Goal: Task Accomplishment & Management: Use online tool/utility

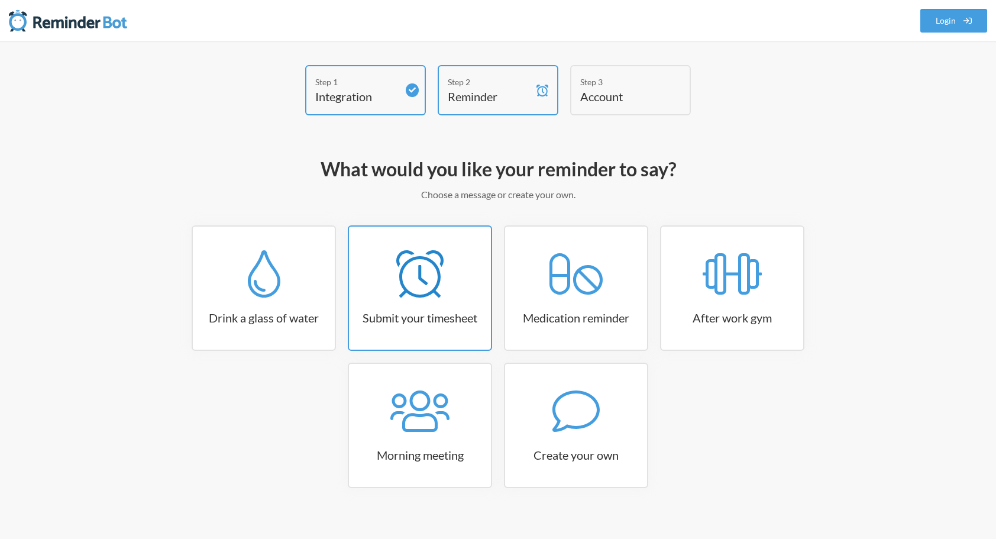
click at [411, 287] on icon at bounding box center [419, 273] width 47 height 47
select select "15:30:00"
select select "true"
select select "16:30:00"
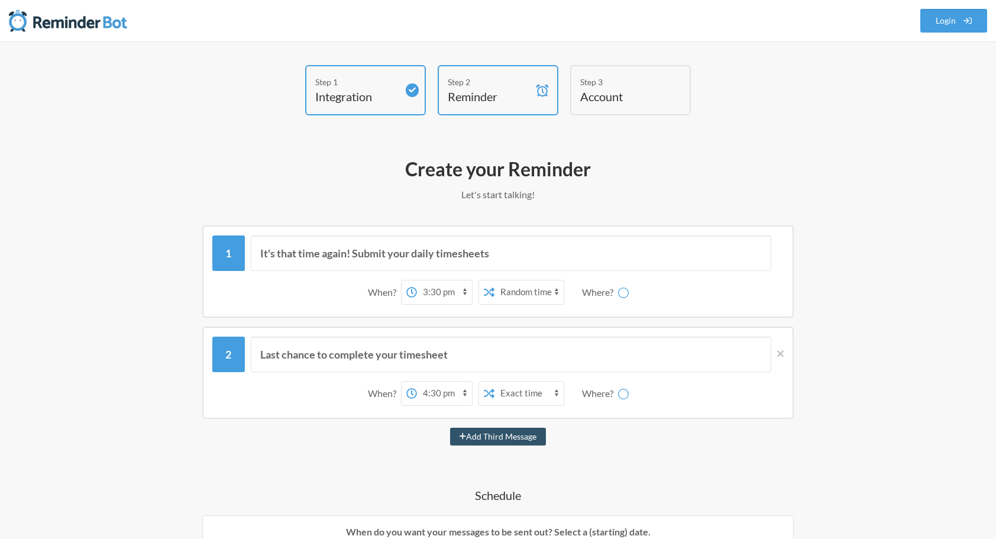
click at [465, 295] on select "12:00 am 12:15 am 12:30 am 12:45 am 1:00 am 1:15 am 1:30 am 1:45 am 2:00 am 2:1…" at bounding box center [444, 292] width 55 height 24
select select "09:00:00"
click at [417, 280] on select "12:00 am 12:15 am 12:30 am 12:45 am 1:00 am 1:15 am 1:30 am 1:45 am 2:00 am 2:1…" at bounding box center [444, 292] width 55 height 24
click at [537, 291] on select "Exact time Random time" at bounding box center [529, 292] width 69 height 24
select select "false"
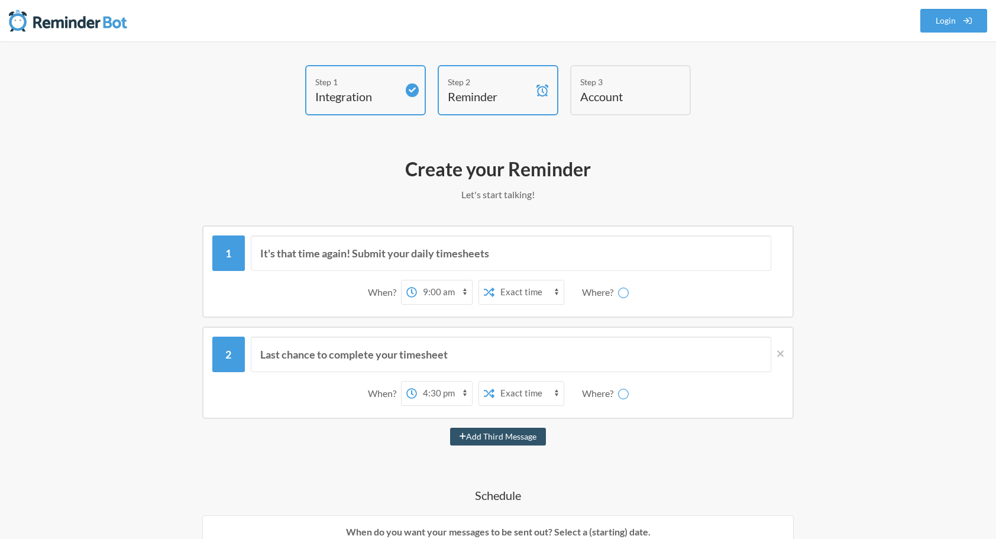
click at [495, 280] on select "Exact time Random time" at bounding box center [529, 292] width 69 height 24
click at [441, 399] on select "12:00 am 12:15 am 12:30 am 12:45 am 1:00 am 1:15 am 1:30 am 1:45 am 2:00 am 2:1…" at bounding box center [444, 394] width 55 height 24
select select "18:00:00"
click at [417, 382] on select "12:00 am 12:15 am 12:30 am 12:45 am 1:00 am 1:15 am 1:30 am 1:45 am 2:00 am 2:1…" at bounding box center [444, 394] width 55 height 24
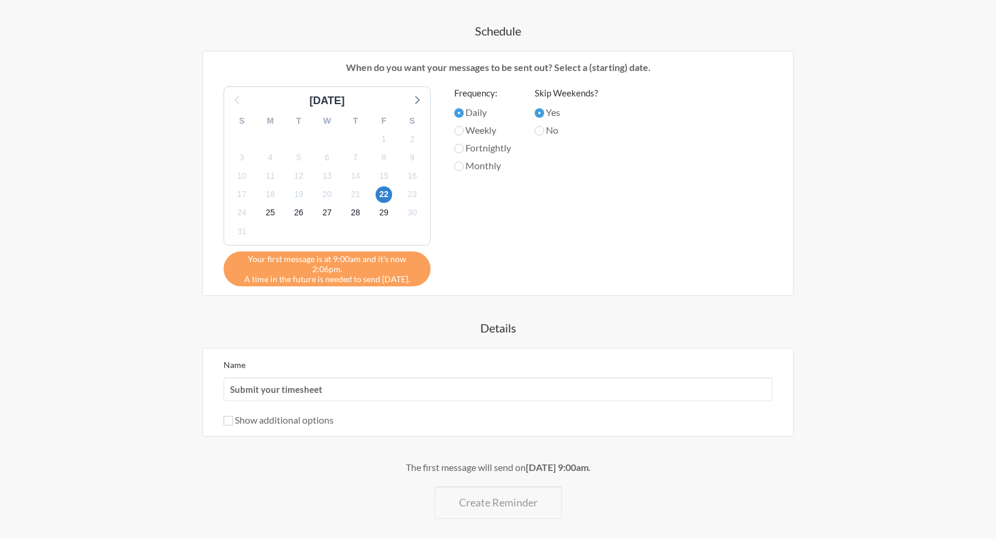
scroll to position [502, 0]
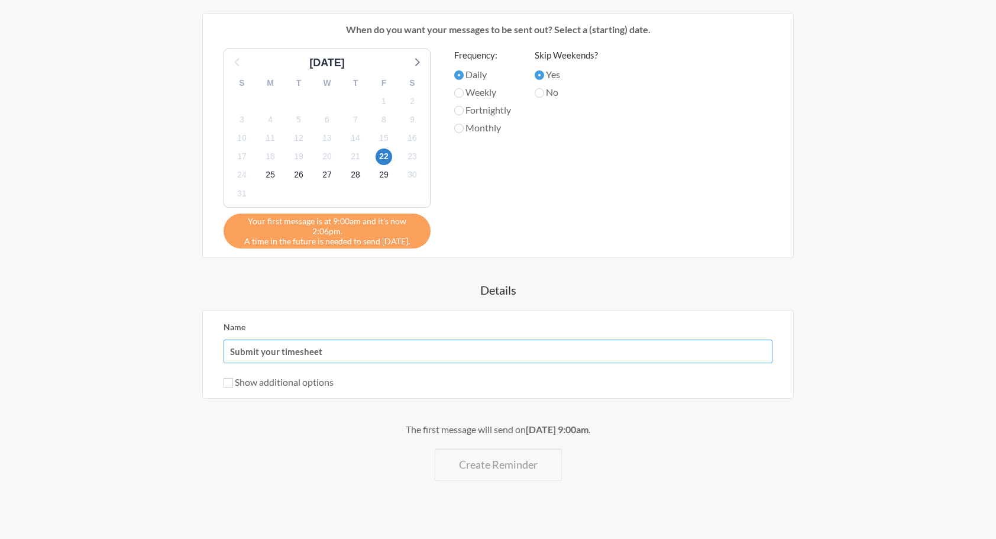
click at [312, 340] on input "Submit your timesheet" at bounding box center [498, 352] width 549 height 24
type input "Clock In/Clock Out"
click at [327, 445] on div "The first message will send on [DATE] 9:00am . Create Reminder" at bounding box center [498, 451] width 686 height 59
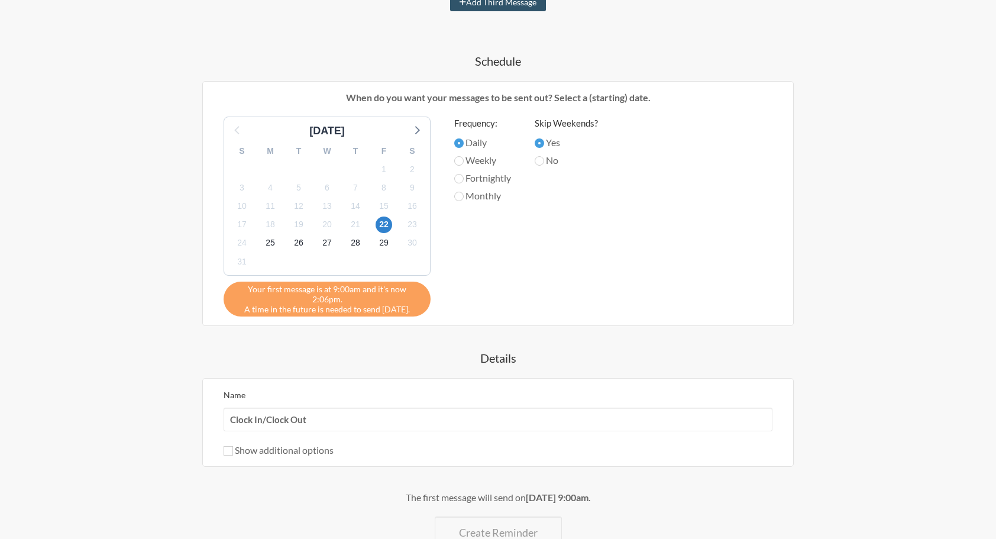
scroll to position [427, 0]
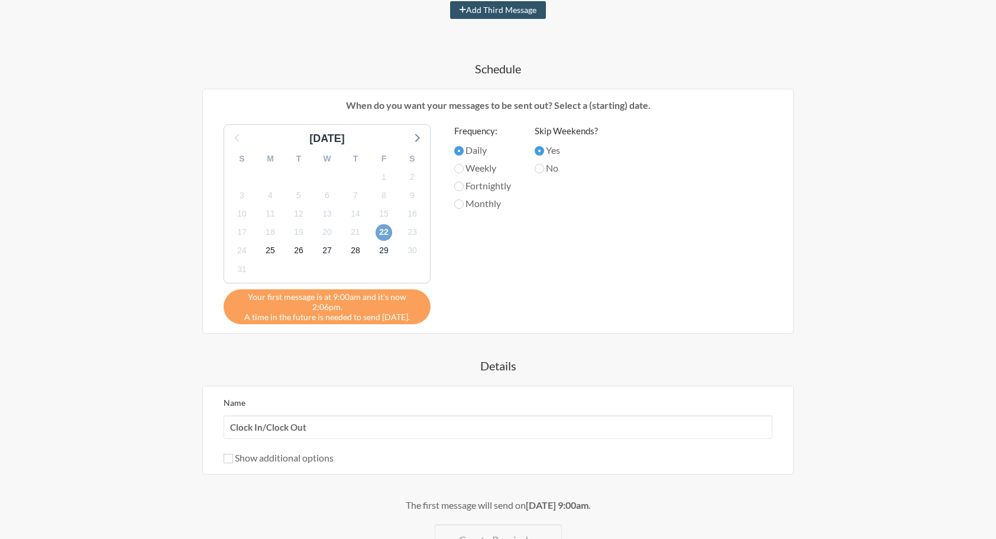
click at [383, 232] on span "22" at bounding box center [384, 232] width 17 height 17
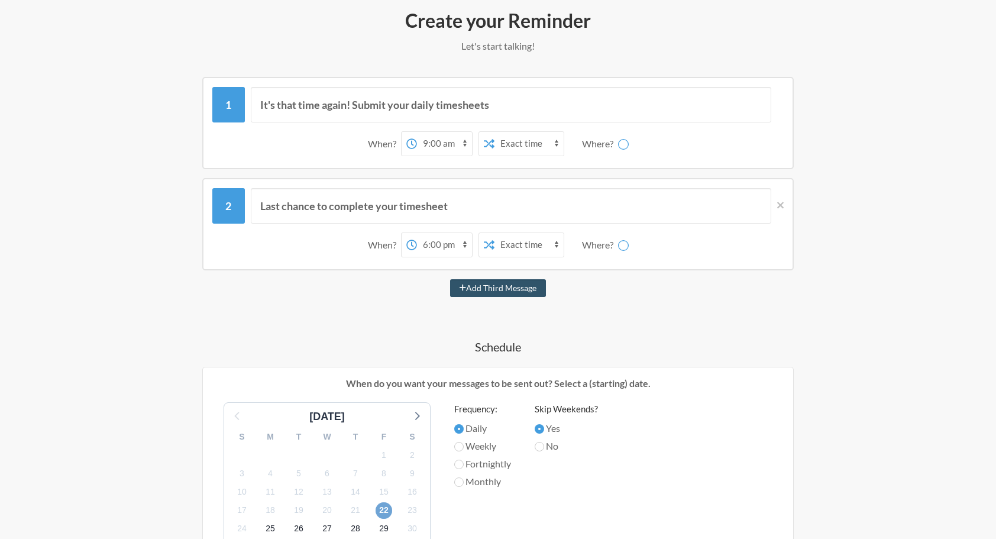
scroll to position [148, 0]
click at [602, 146] on div "Where?" at bounding box center [600, 144] width 36 height 25
click at [621, 146] on icon at bounding box center [623, 144] width 12 height 12
click at [447, 196] on input "Last chance to complete your timesheet" at bounding box center [511, 206] width 521 height 35
click at [518, 291] on button "Add Third Message" at bounding box center [498, 289] width 96 height 18
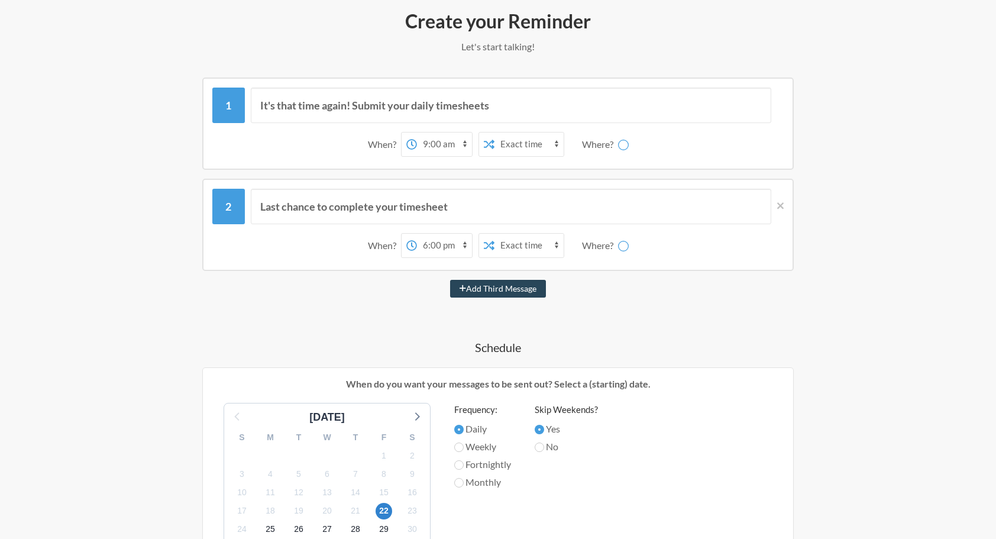
select select "19:00:00"
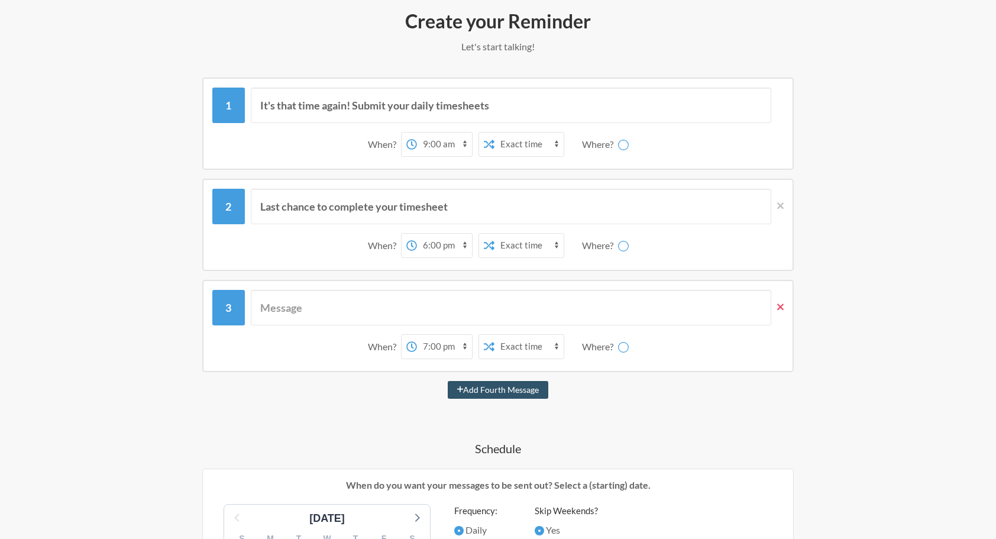
click at [777, 304] on icon at bounding box center [780, 306] width 7 height 7
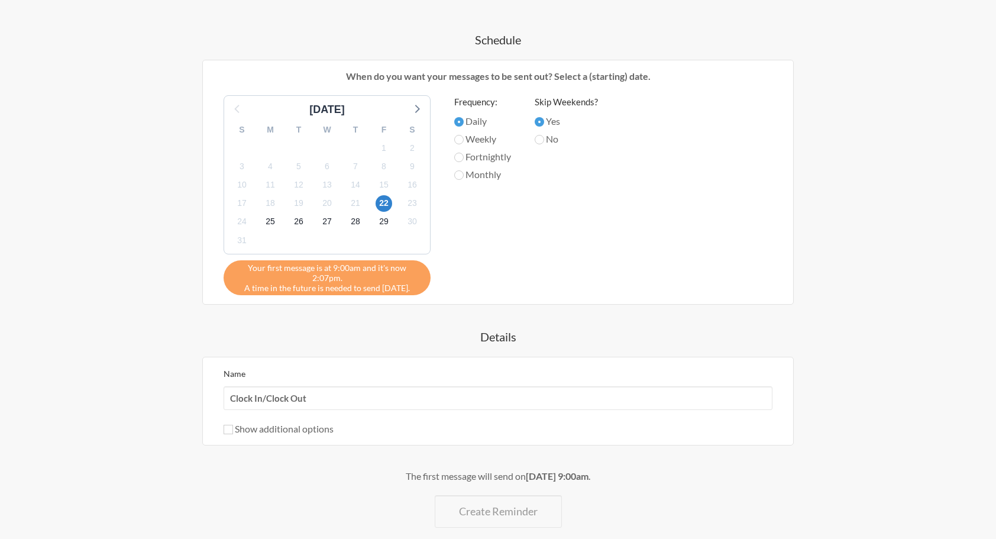
scroll to position [502, 0]
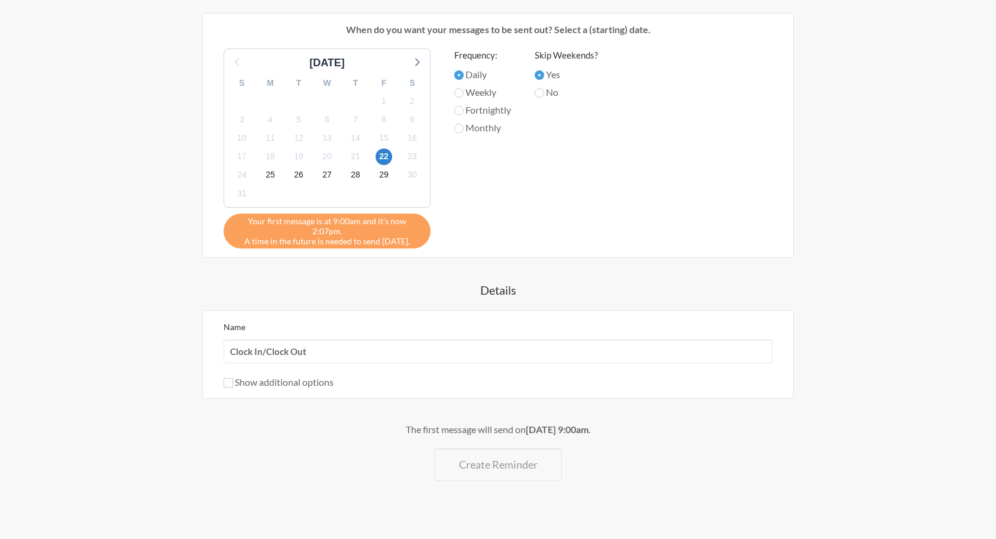
click at [278, 376] on label "Show additional options" at bounding box center [279, 381] width 110 height 11
click at [233, 378] on input "Show additional options" at bounding box center [228, 382] width 9 height 9
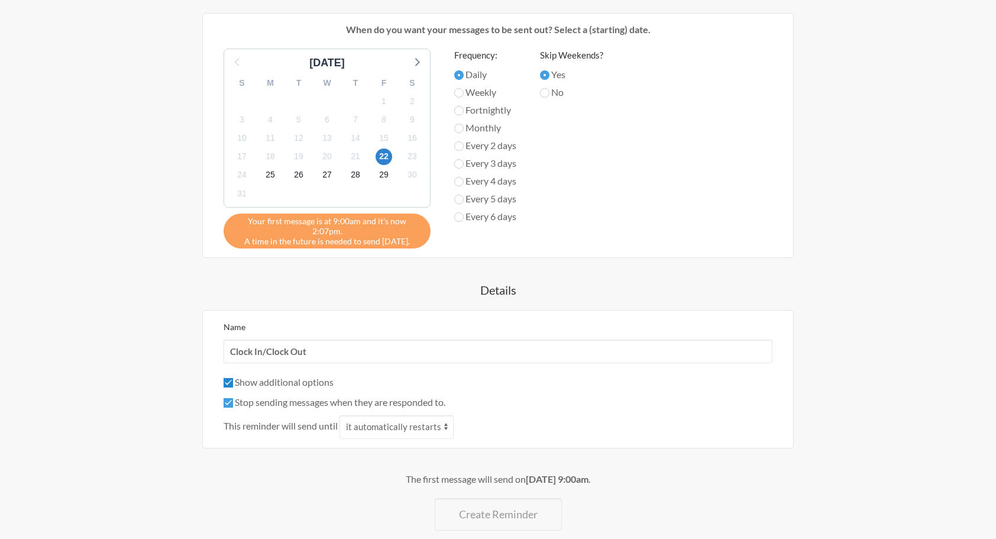
click at [226, 378] on input "Show additional options" at bounding box center [228, 382] width 9 height 9
checkbox input "false"
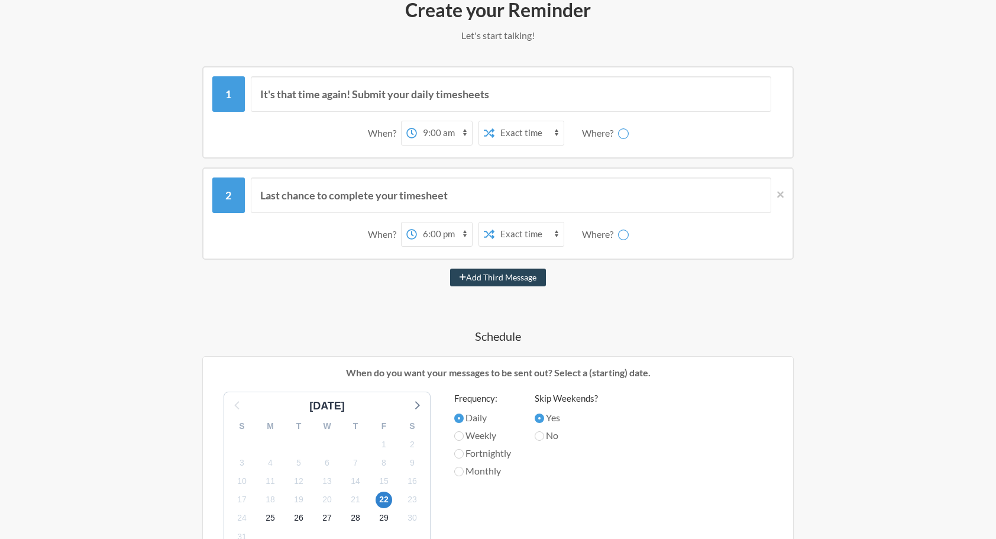
scroll to position [159, 0]
click at [452, 135] on select "12:00 am 12:15 am 12:30 am 12:45 am 1:00 am 1:15 am 1:30 am 1:45 am 2:00 am 2:1…" at bounding box center [444, 134] width 55 height 24
click at [417, 122] on select "12:00 am 12:15 am 12:30 am 12:45 am 1:00 am 1:15 am 1:30 am 1:45 am 2:00 am 2:1…" at bounding box center [444, 134] width 55 height 24
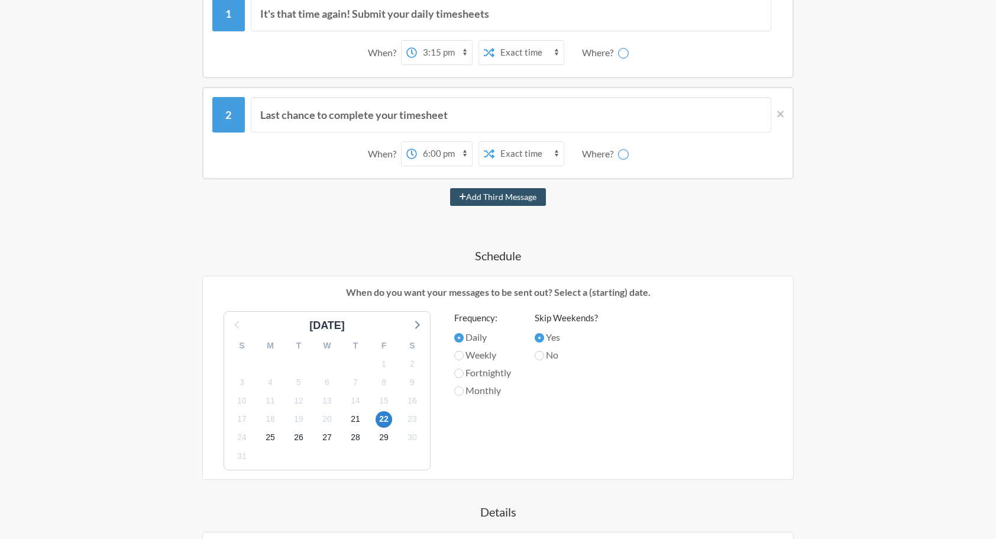
scroll to position [163, 0]
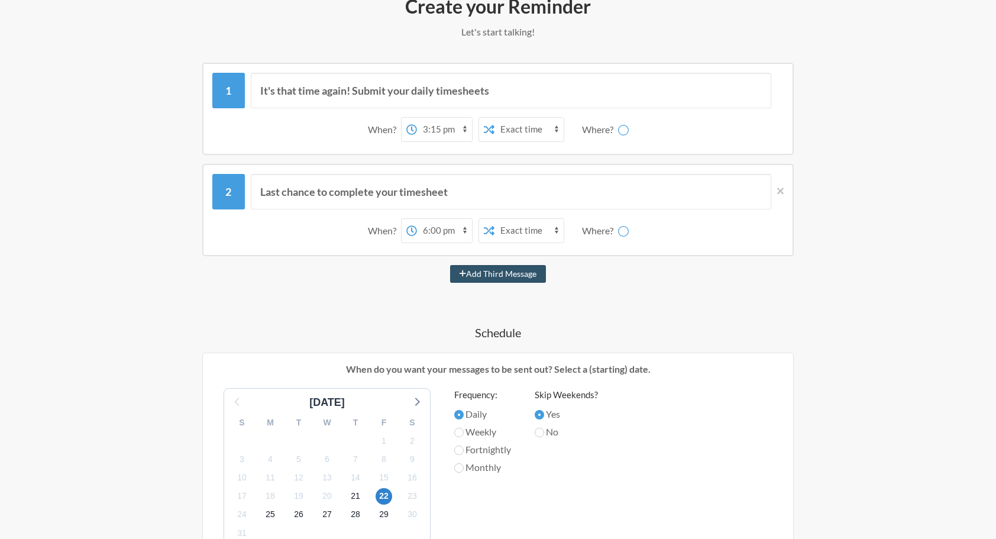
click at [438, 129] on select "12:00 am 12:15 am 12:30 am 12:45 am 1:00 am 1:15 am 1:30 am 1:45 am 2:00 am 2:1…" at bounding box center [444, 130] width 55 height 24
click at [454, 137] on select "12:00 am 12:15 am 12:30 am 12:45 am 1:00 am 1:15 am 1:30 am 1:45 am 2:00 am 2:1…" at bounding box center [444, 130] width 55 height 24
select select "09:00:00"
click at [417, 118] on select "12:00 am 12:15 am 12:30 am 12:45 am 1:00 am 1:15 am 1:30 am 1:45 am 2:00 am 2:1…" at bounding box center [444, 130] width 55 height 24
click at [643, 337] on h4 "Schedule" at bounding box center [498, 332] width 686 height 17
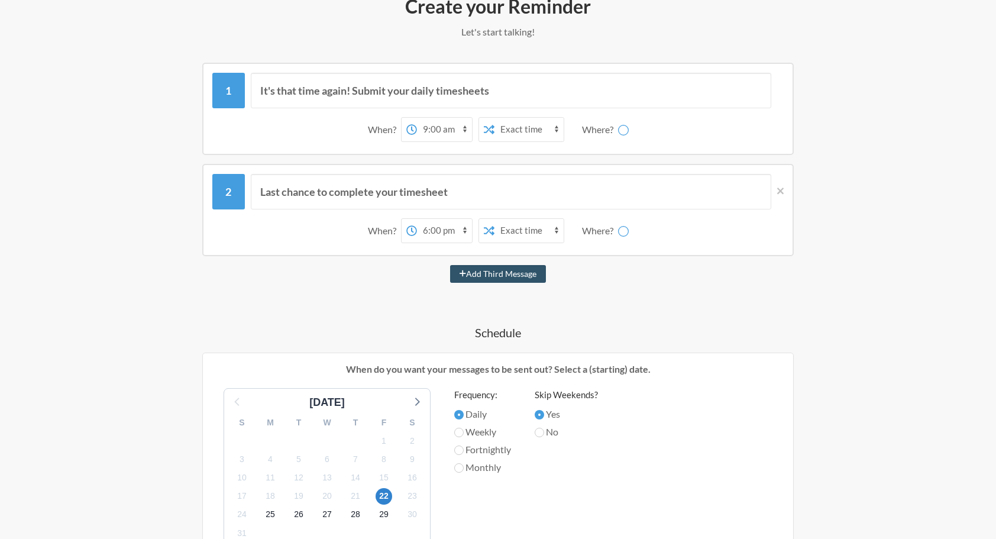
scroll to position [175, 0]
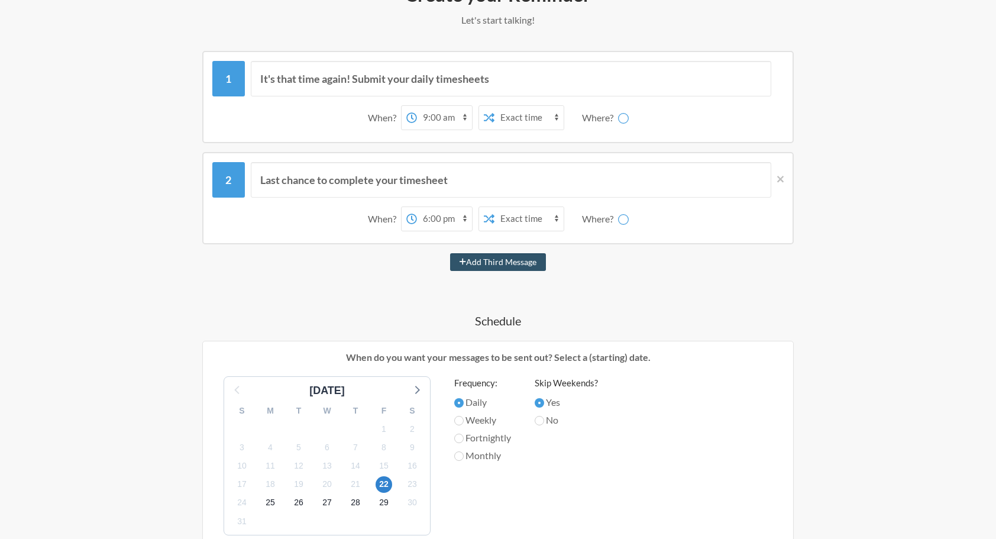
click at [615, 115] on div "Where?" at bounding box center [600, 117] width 36 height 25
drag, startPoint x: 615, startPoint y: 115, endPoint x: 757, endPoint y: 318, distance: 248.5
click at [757, 318] on h4 "Schedule" at bounding box center [498, 320] width 686 height 17
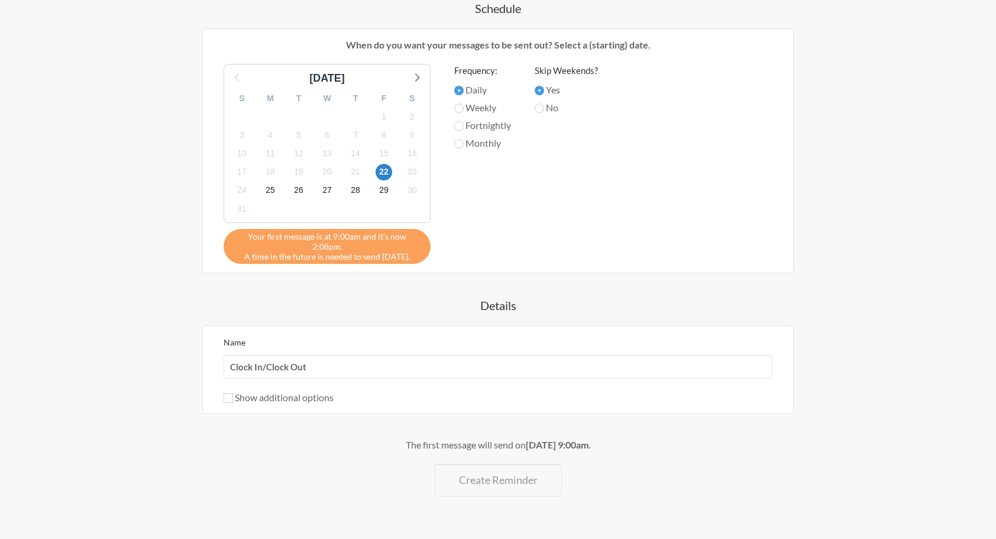
scroll to position [488, 0]
click at [268, 189] on span "25" at bounding box center [270, 189] width 17 height 17
click at [383, 175] on span "22" at bounding box center [384, 171] width 17 height 17
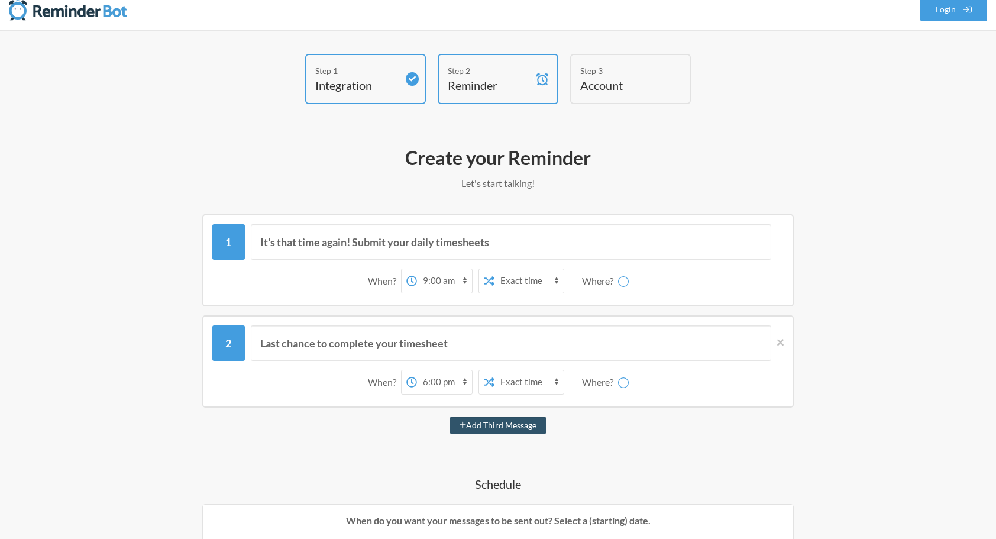
scroll to position [0, 0]
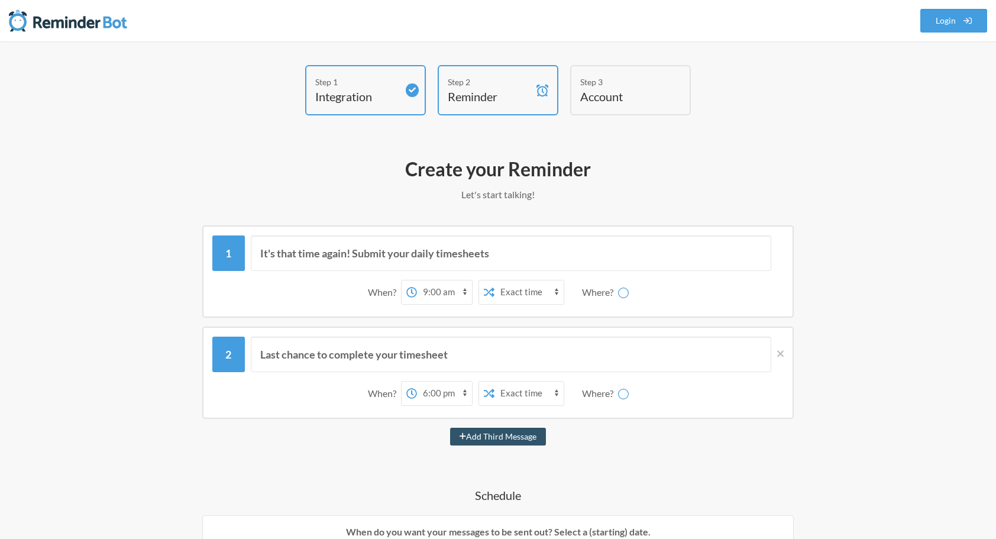
click at [981, 187] on div "Step 1 Integration Step 2 Reminder Step 3 Account What would you like your remi…" at bounding box center [498, 547] width 996 height 1013
